Goal: Information Seeking & Learning: Learn about a topic

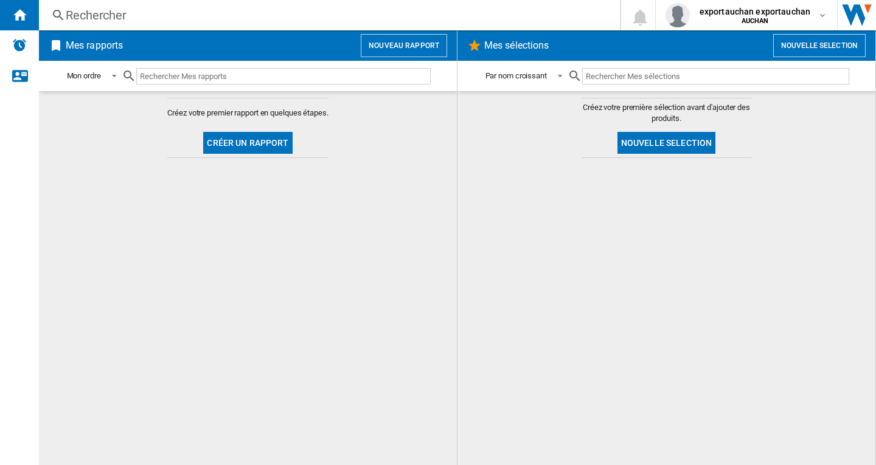
click at [85, 12] on div "Rechercher" at bounding box center [327, 15] width 523 height 17
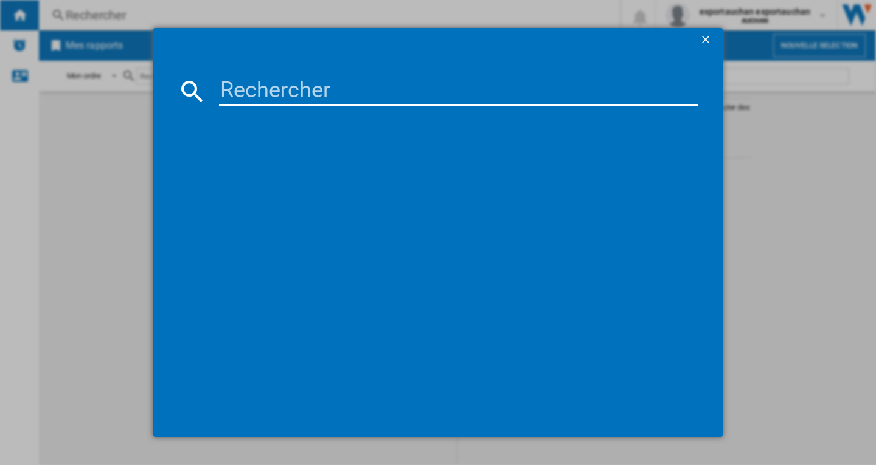
click at [248, 90] on input at bounding box center [458, 91] width 479 height 29
click at [330, 94] on input at bounding box center [458, 91] width 479 height 29
paste input "ECOPLUS P70T20PV3 BLANC"
type input "ECOPLUS P70T20PV3 BLANC"
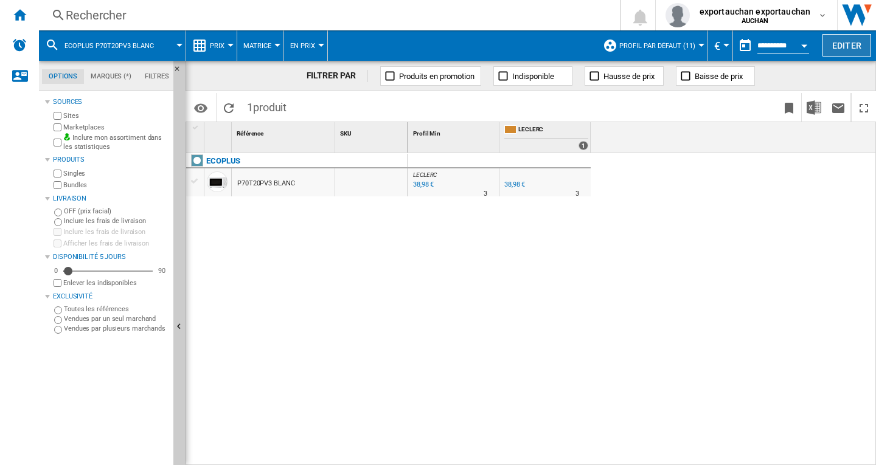
click at [844, 47] on button "Editer" at bounding box center [847, 45] width 49 height 23
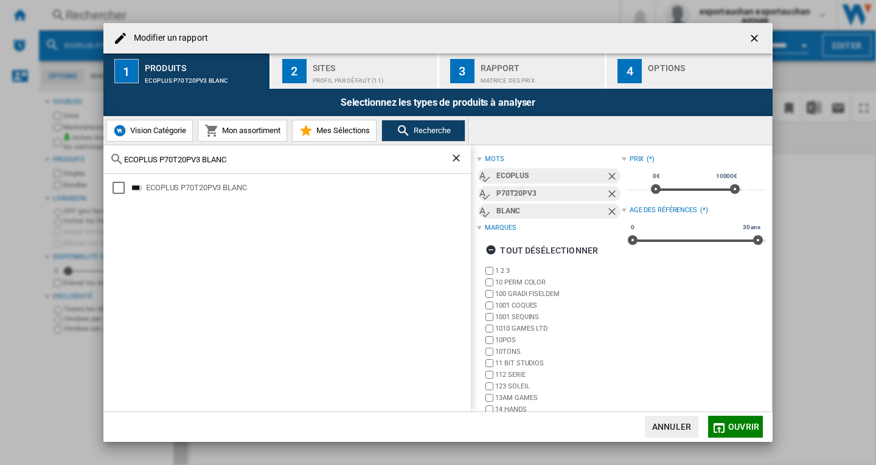
click at [333, 80] on div "Profil par défaut (11)" at bounding box center [373, 77] width 120 height 13
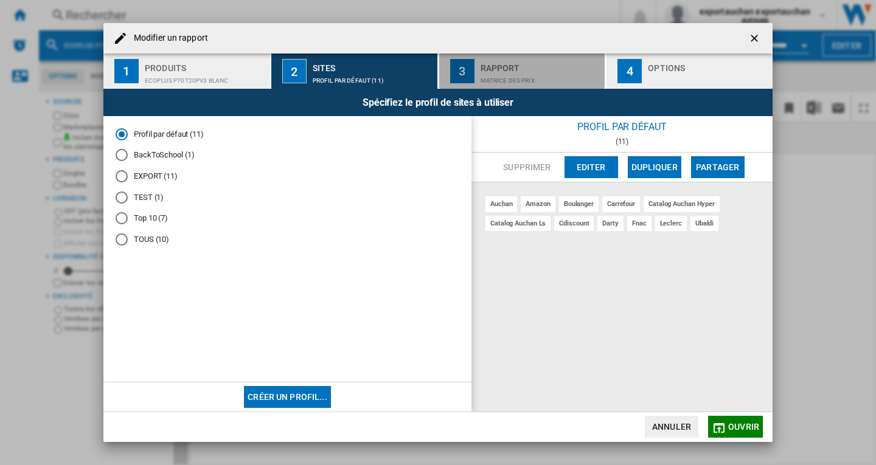
drag, startPoint x: 511, startPoint y: 76, endPoint x: 517, endPoint y: 77, distance: 6.1
click at [510, 77] on div "Matrice des prix" at bounding box center [541, 77] width 120 height 13
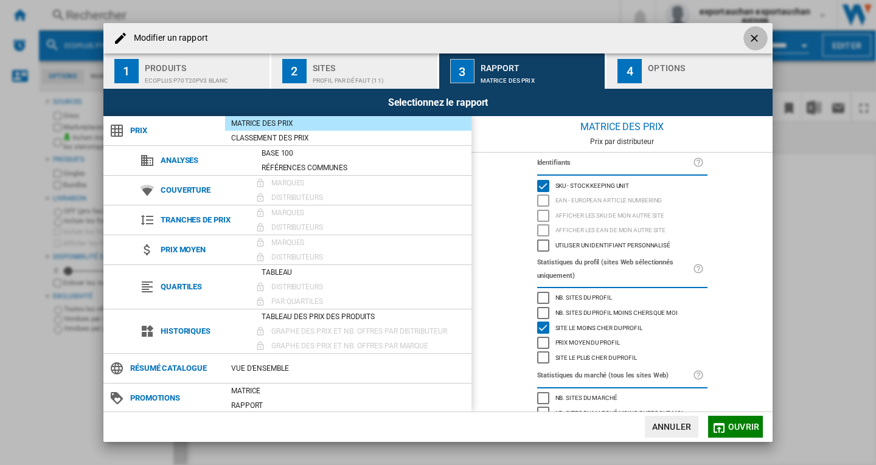
click at [754, 39] on ng-md-icon "getI18NText('BUTTONS.CLOSE_DIALOG')" at bounding box center [755, 39] width 15 height 15
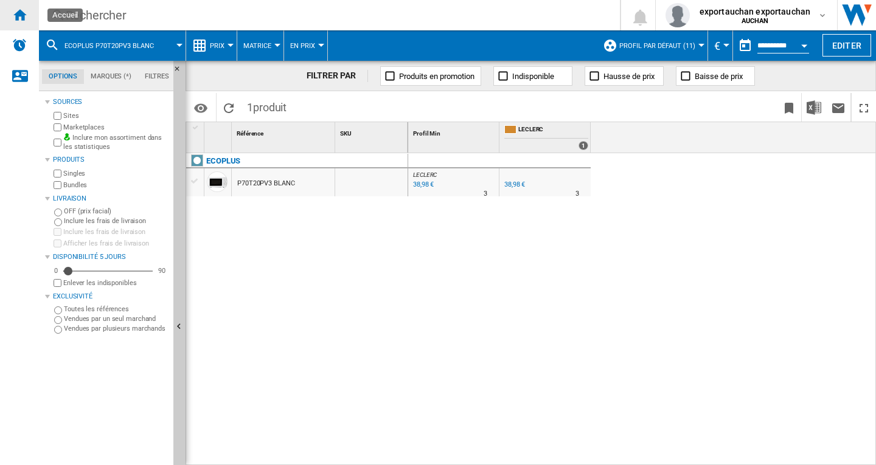
click at [23, 15] on ng-md-icon "Accueil" at bounding box center [19, 14] width 15 height 15
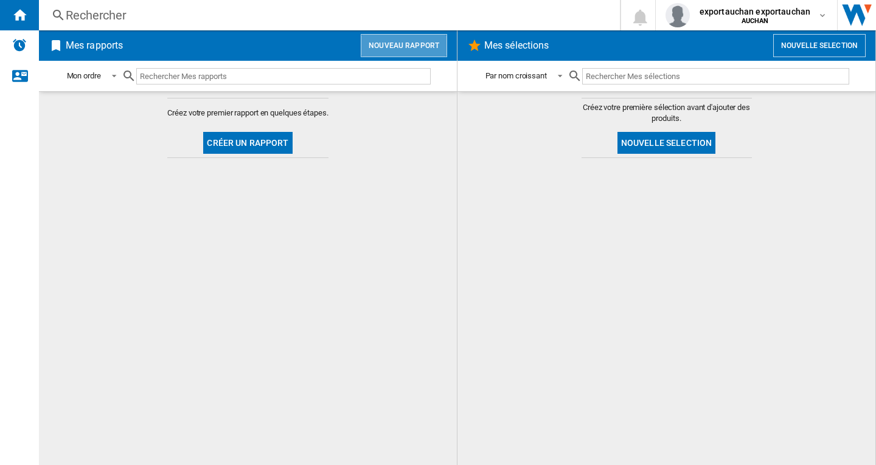
click at [417, 49] on button "Nouveau rapport" at bounding box center [404, 45] width 86 height 23
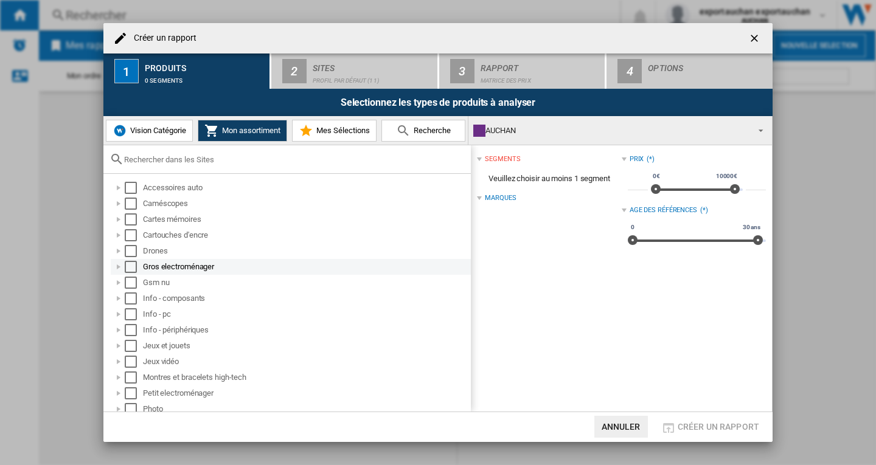
click at [148, 268] on div "Gros electroménager" at bounding box center [306, 267] width 326 height 12
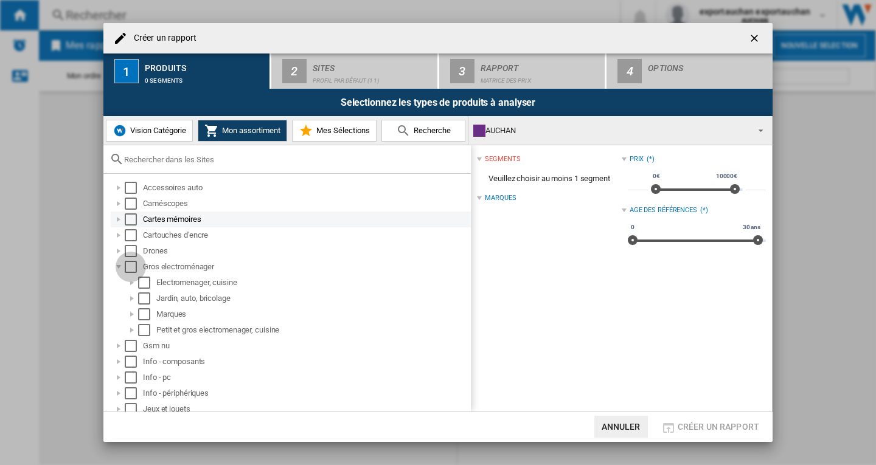
drag, startPoint x: 127, startPoint y: 269, endPoint x: 224, endPoint y: 218, distance: 109.9
click at [127, 270] on div "Select" at bounding box center [131, 267] width 12 height 12
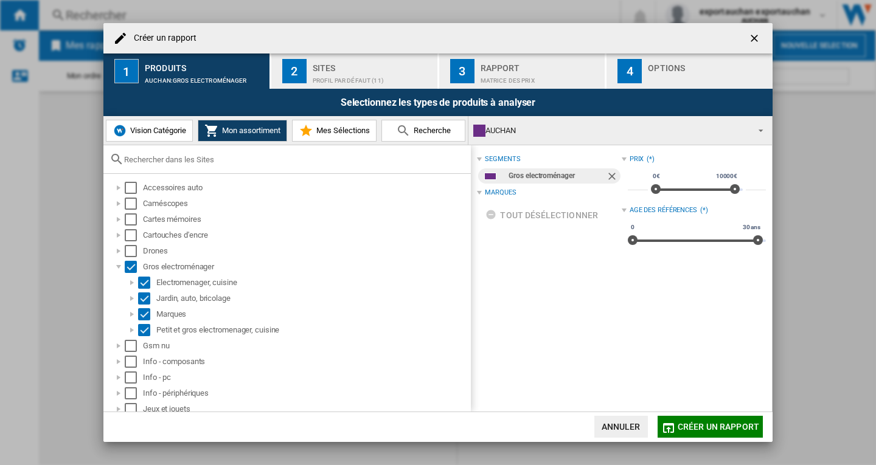
click at [331, 78] on div "Profil par défaut (11)" at bounding box center [373, 77] width 120 height 13
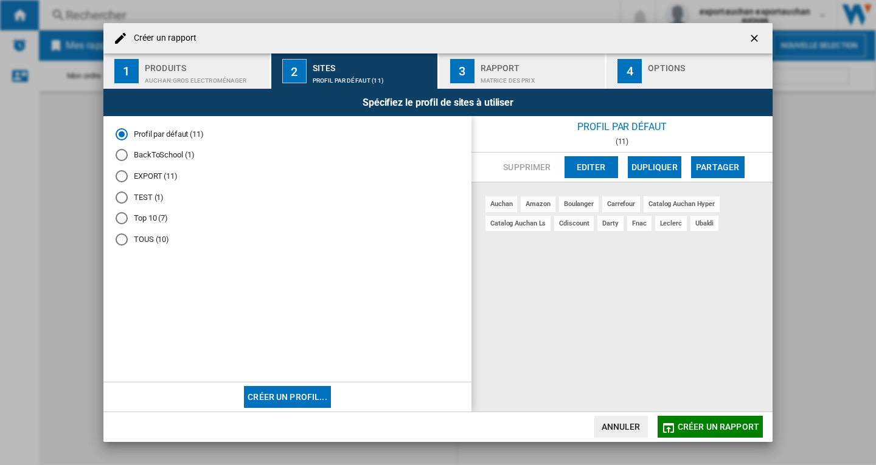
click at [147, 243] on md-radio-button "TOUS (10)" at bounding box center [288, 240] width 344 height 12
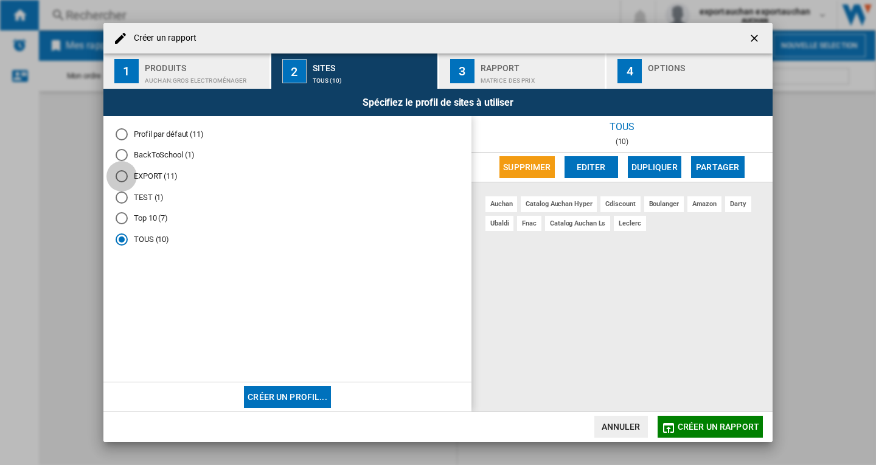
click at [119, 175] on div "EXPORT (11)" at bounding box center [122, 176] width 12 height 12
click at [754, 40] on ng-md-icon "getI18NText('BUTTONS.CLOSE_DIALOG')" at bounding box center [755, 39] width 15 height 15
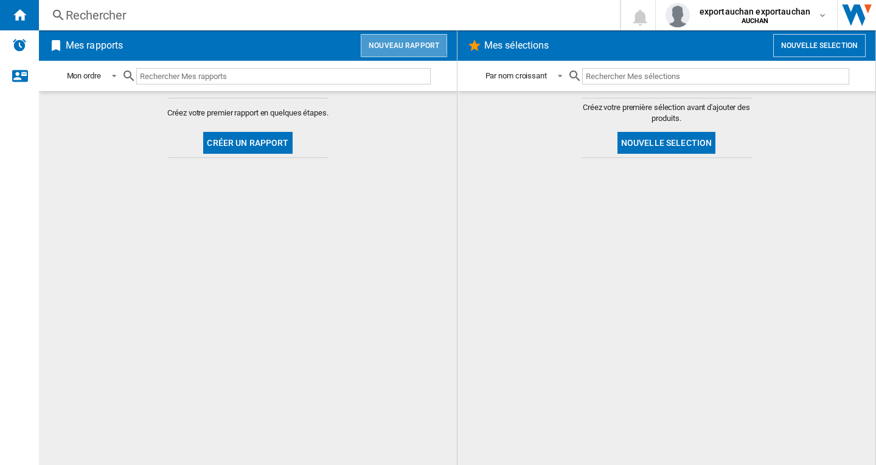
click at [405, 43] on button "Nouveau rapport" at bounding box center [404, 45] width 86 height 23
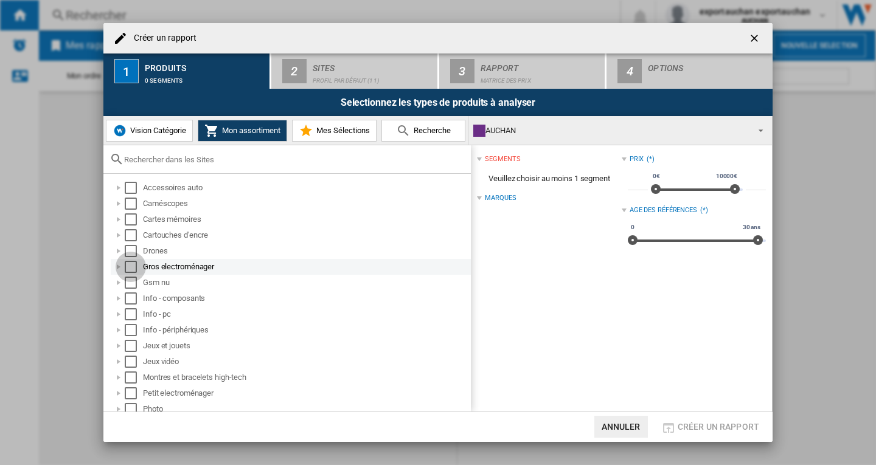
click at [129, 267] on div "Select" at bounding box center [131, 267] width 12 height 12
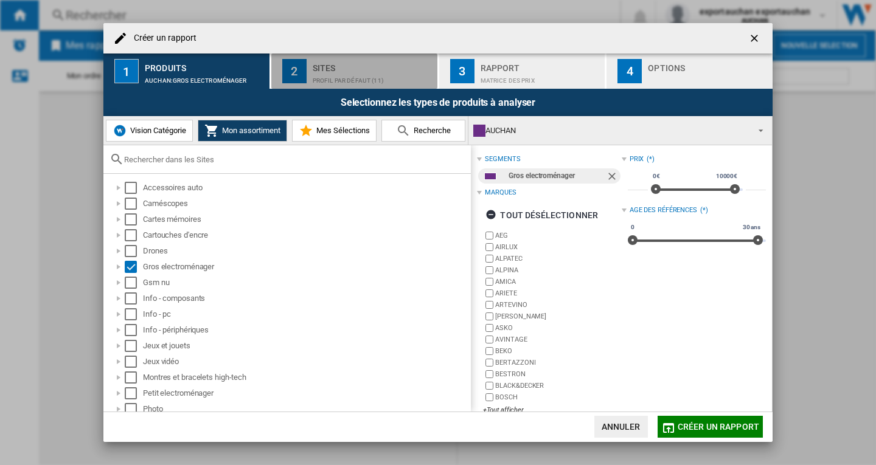
click at [338, 74] on div "Profil par défaut (11)" at bounding box center [373, 77] width 120 height 13
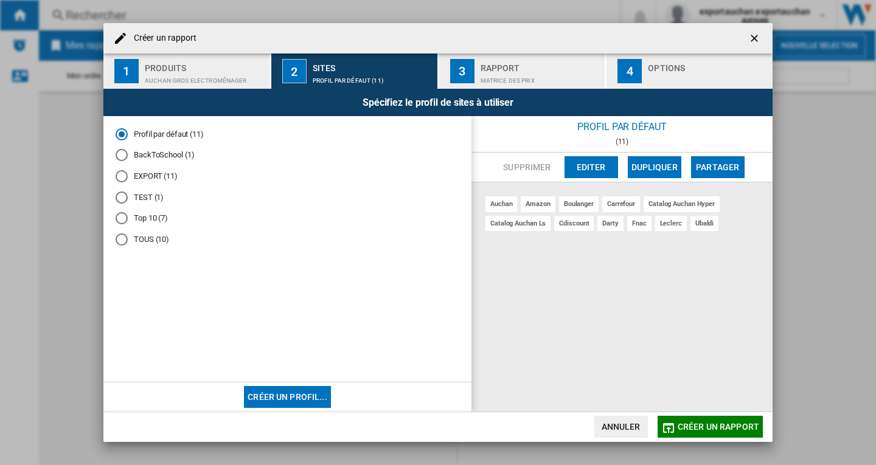
click at [155, 178] on md-radio-button "EXPORT (11)" at bounding box center [288, 177] width 344 height 12
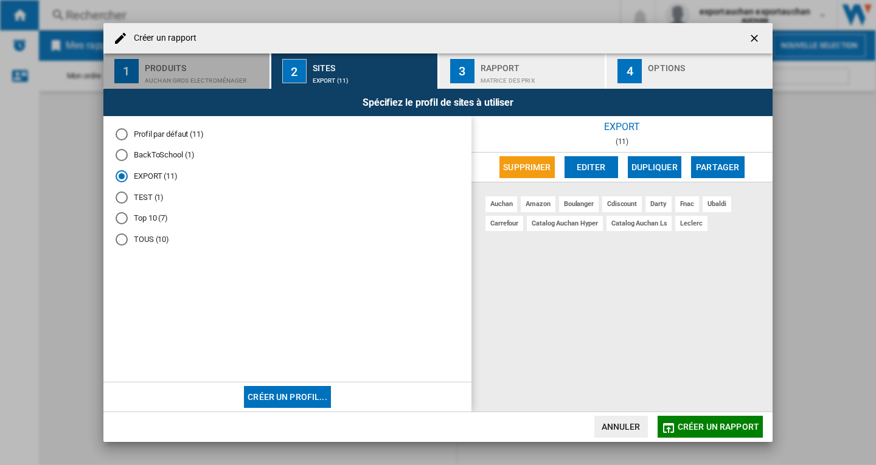
click at [207, 80] on div "AUCHAN:Gros electroménager" at bounding box center [205, 77] width 120 height 13
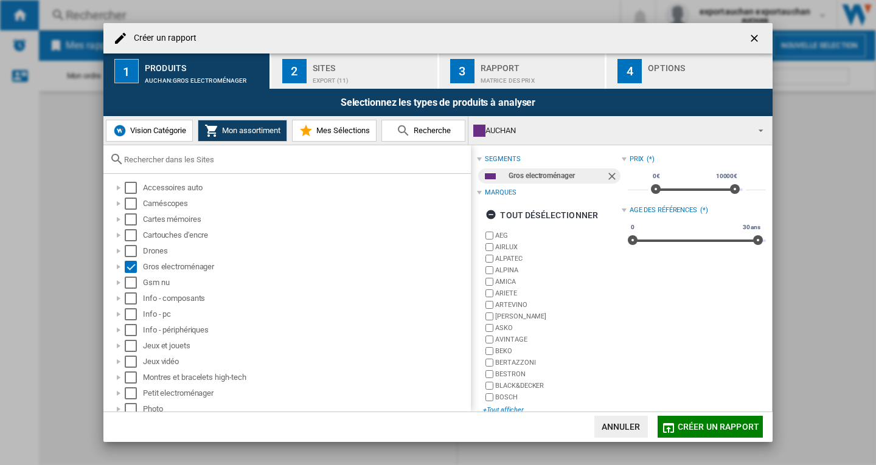
click at [508, 411] on div "+Tout afficher" at bounding box center [552, 410] width 138 height 9
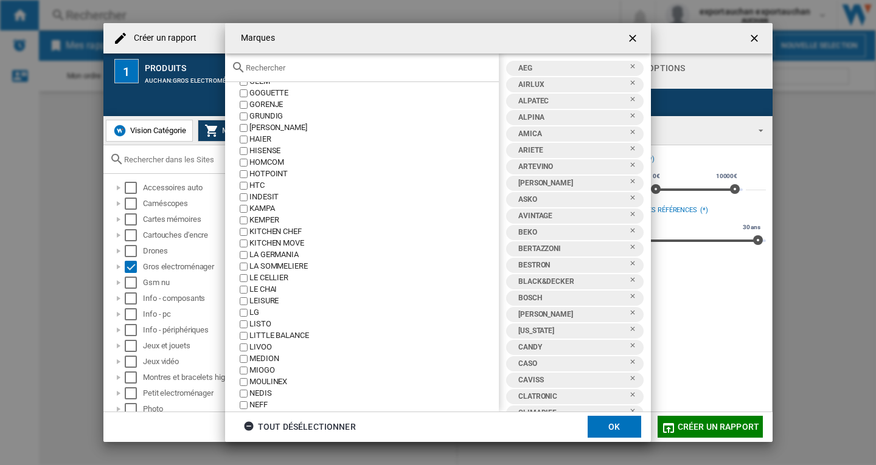
scroll to position [613, 0]
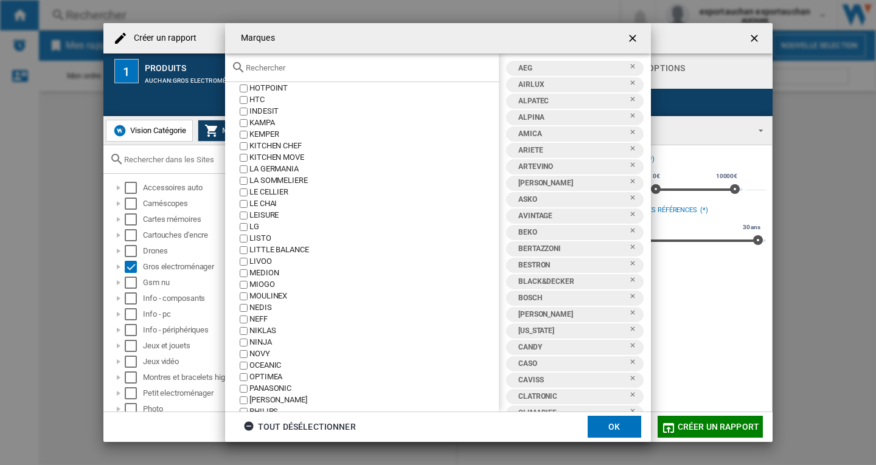
click at [635, 39] on ng-md-icon "getI18NText('BUTTONS.CLOSE_DIALOG')" at bounding box center [634, 39] width 15 height 15
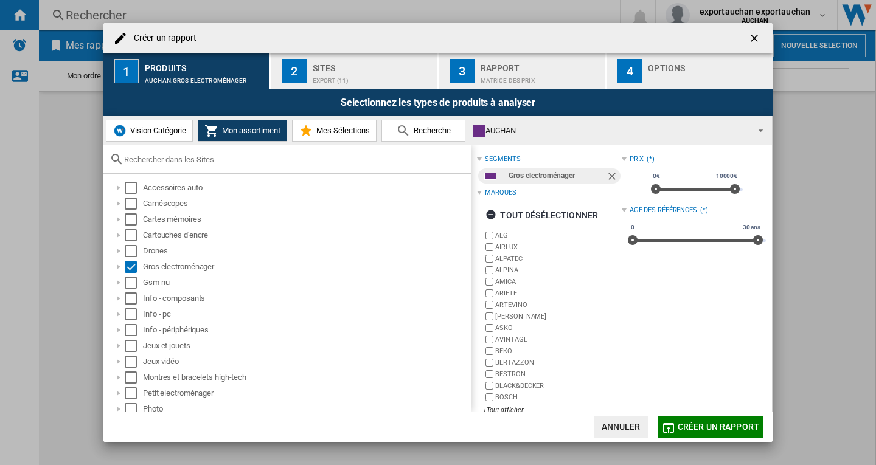
scroll to position [18, 0]
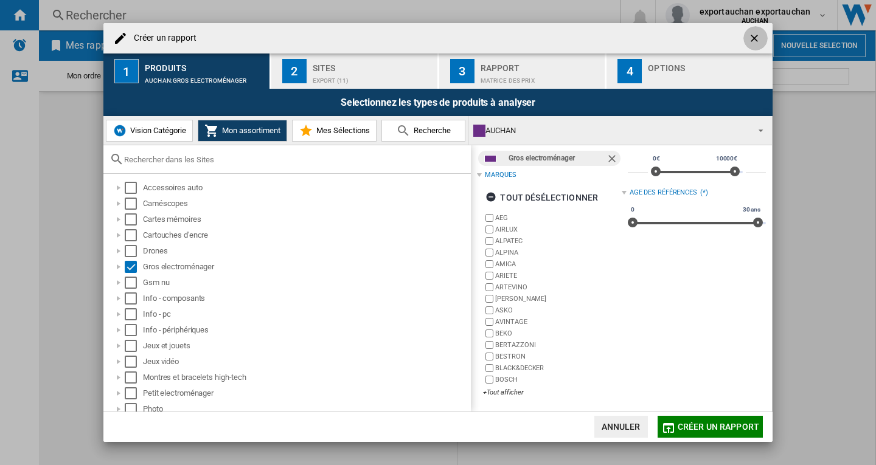
click at [751, 38] on ng-md-icon "getI18NText('BUTTONS.CLOSE_DIALOG')" at bounding box center [755, 39] width 15 height 15
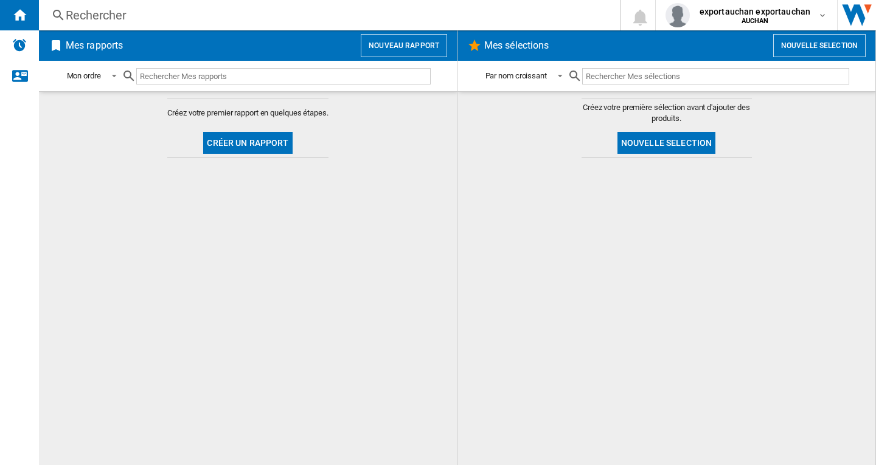
click at [91, 15] on div "Rechercher" at bounding box center [327, 15] width 523 height 17
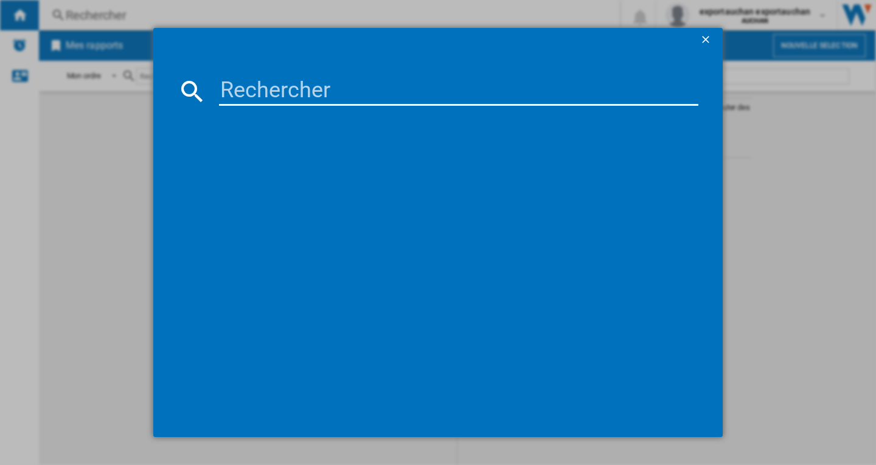
click at [316, 82] on input at bounding box center [458, 91] width 479 height 29
type input "LIVOO DOC207P NOIR"
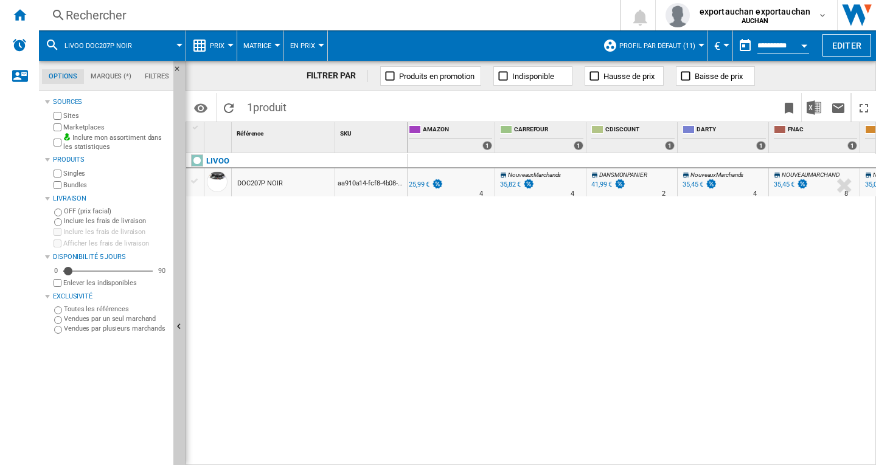
scroll to position [0, 262]
